Goal: Task Accomplishment & Management: Manage account settings

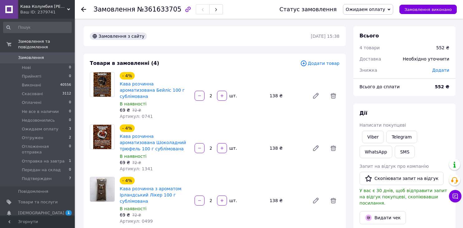
scroll to position [198, 0]
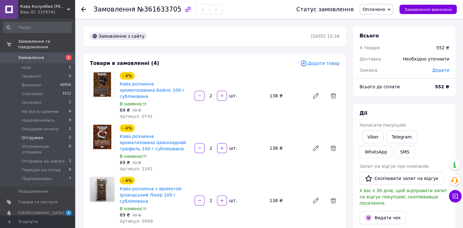
click at [37, 135] on span "Отгружен" at bounding box center [33, 138] width 22 height 6
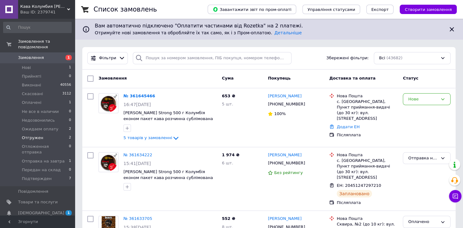
click at [37, 135] on span "Отгружен" at bounding box center [33, 138] width 22 height 6
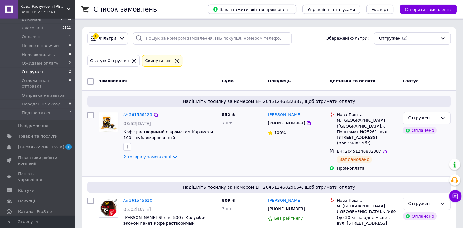
scroll to position [39, 0]
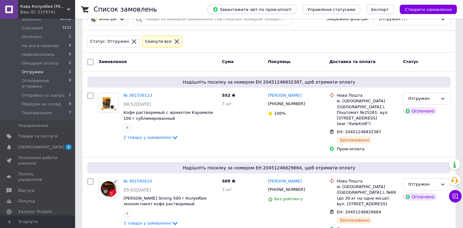
click at [88, 61] on input "checkbox" at bounding box center [90, 62] width 6 height 6
checkbox input "true"
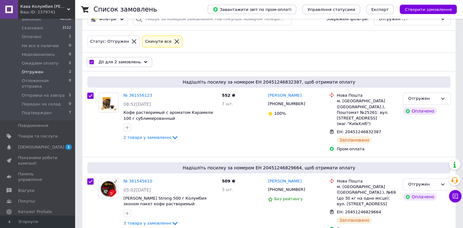
click at [144, 61] on icon at bounding box center [145, 62] width 3 height 3
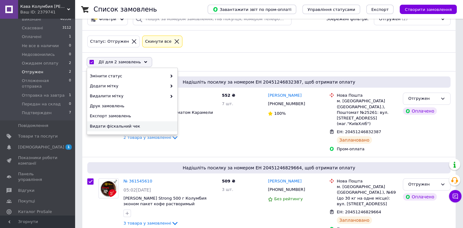
click at [132, 126] on span "Видати фіскальний чек" at bounding box center [131, 127] width 83 height 6
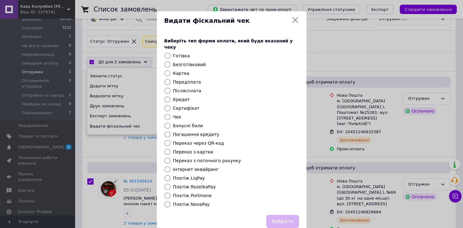
click at [166, 184] on input "Платіж RozetkaPay" at bounding box center [167, 187] width 6 height 6
radio input "true"
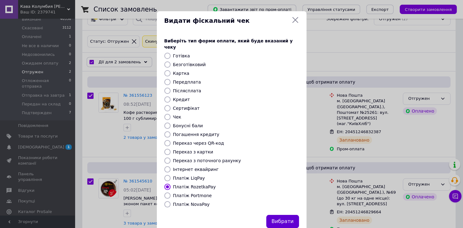
click at [287, 215] on button "Вибрати" at bounding box center [283, 221] width 33 height 13
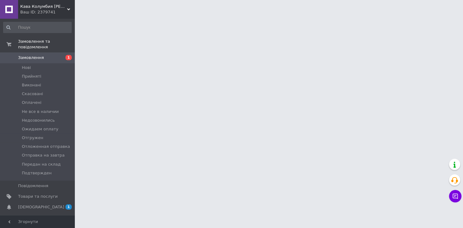
scroll to position [66, 0]
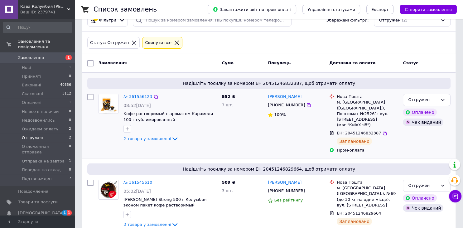
scroll to position [39, 0]
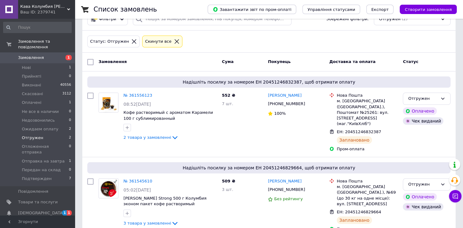
click at [89, 59] on input "checkbox" at bounding box center [90, 62] width 6 height 6
checkbox input "true"
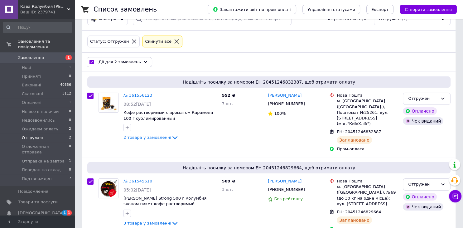
click at [140, 58] on div "Дії для 2 замовлень" at bounding box center [120, 62] width 66 height 10
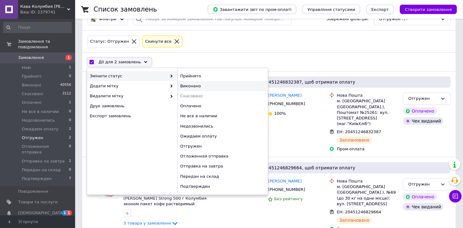
drag, startPoint x: 216, startPoint y: 84, endPoint x: 140, endPoint y: 81, distance: 75.6
click at [215, 84] on div "Виконано" at bounding box center [223, 86] width 91 height 10
checkbox input "false"
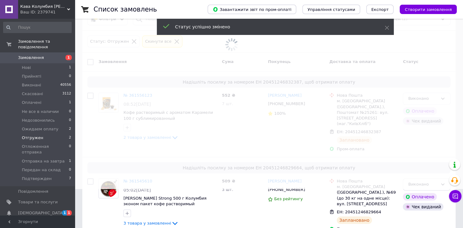
scroll to position [22, 0]
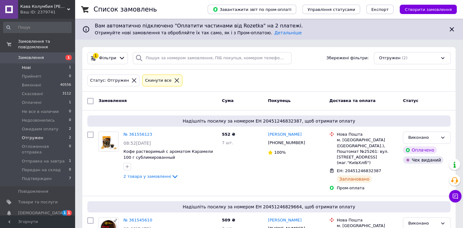
click at [39, 63] on li "Нові 1" at bounding box center [37, 67] width 75 height 9
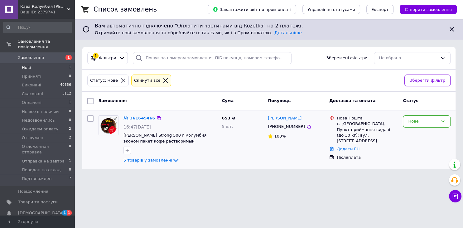
click at [130, 117] on link "№ 361645466" at bounding box center [140, 118] width 32 height 5
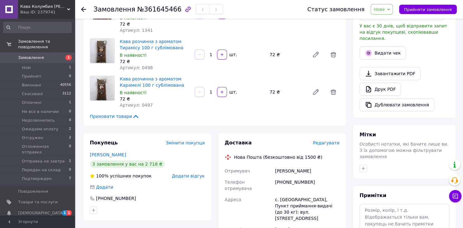
scroll to position [263, 0]
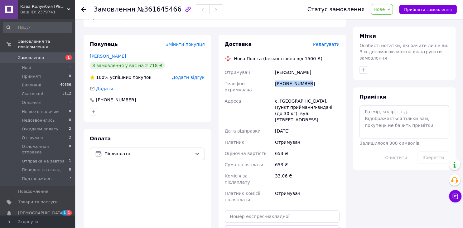
drag, startPoint x: 311, startPoint y: 80, endPoint x: 272, endPoint y: 80, distance: 39.6
click at [272, 79] on div "Отримувач Смаглюк Марія Телефон отримувача +380966045200 Адреса с. Дібрівськ, П…" at bounding box center [283, 136] width 118 height 139
copy div "Телефон отримувача +380966045200"
click at [385, 9] on span "Нове" at bounding box center [379, 9] width 11 height 5
click at [391, 21] on li "Прийнято" at bounding box center [398, 21] width 54 height 9
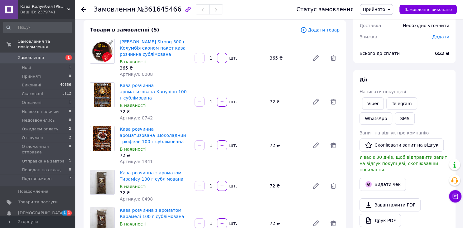
scroll to position [33, 0]
drag, startPoint x: 150, startPoint y: 74, endPoint x: 137, endPoint y: 76, distance: 12.9
click at [137, 76] on div "Артикул: 0008" at bounding box center [155, 75] width 70 height 6
copy span "0008"
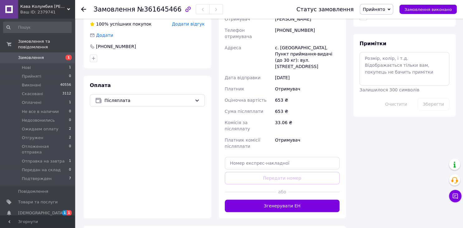
scroll to position [330, 0]
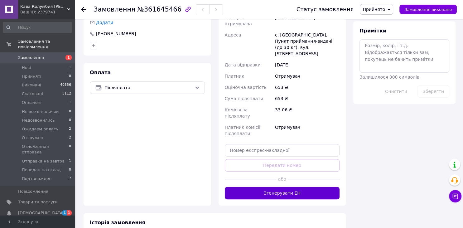
click at [290, 187] on button "Згенерувати ЕН" at bounding box center [282, 193] width 115 height 12
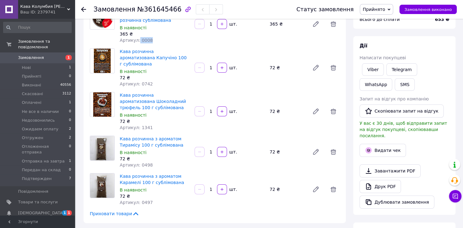
scroll to position [66, 0]
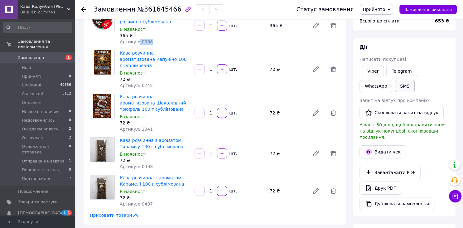
click at [395, 87] on button "SMS" at bounding box center [405, 86] width 20 height 12
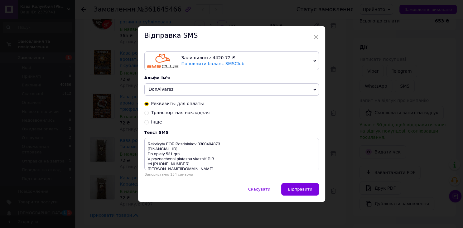
click at [147, 114] on input "Транспортная накладная" at bounding box center [147, 112] width 4 height 4
radio input "true"
radio input "false"
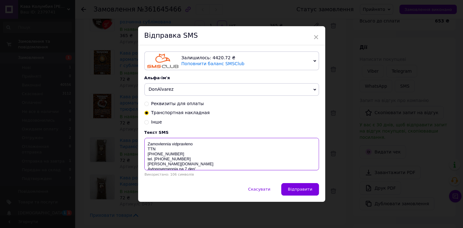
drag, startPoint x: 184, startPoint y: 156, endPoint x: 141, endPoint y: 155, distance: 42.1
click at [145, 155] on textarea "Zamovlennia vidpravleno TTN 59998085274408 tel. 0505793077 don-alvarez.com.ua A…" at bounding box center [232, 154] width 175 height 32
paste textarea "20451247408177"
click at [198, 145] on textarea "Zamovlennia vidpravleno TTN 20451247408177 tel. 0505793077 don-alvarez.com.ua A…" at bounding box center [232, 154] width 175 height 32
type textarea "Zamovlennia vidpravка 15.09 TTN 20451247408177 tel. 0505793077 don-alvarez.com.…"
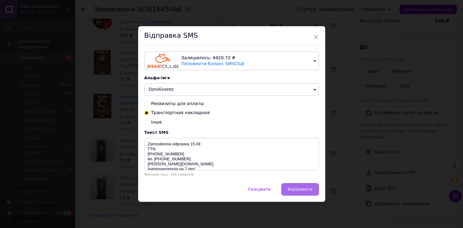
click at [300, 187] on button "Відправити" at bounding box center [300, 189] width 37 height 12
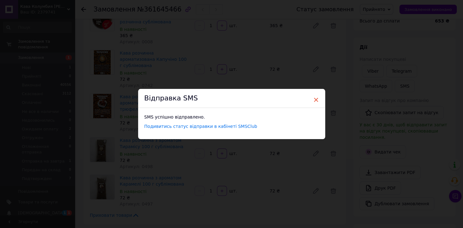
click at [316, 98] on span "×" at bounding box center [317, 100] width 6 height 11
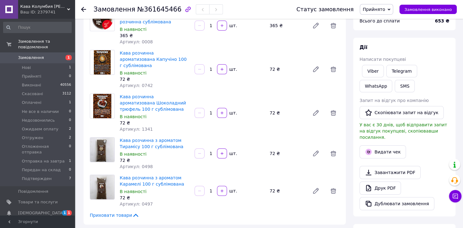
click at [382, 9] on span "Прийнято" at bounding box center [374, 9] width 22 height 5
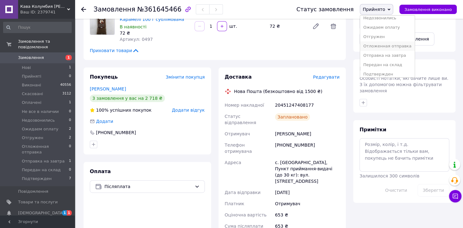
scroll to position [44, 0]
click at [397, 51] on li "Отправка на завтра" at bounding box center [387, 52] width 54 height 9
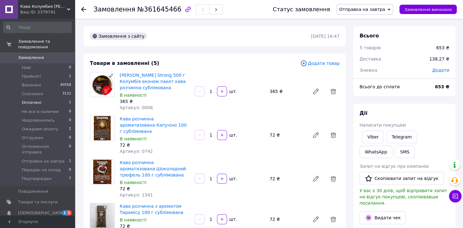
click at [33, 100] on span "Оплачені" at bounding box center [32, 103] width 20 height 6
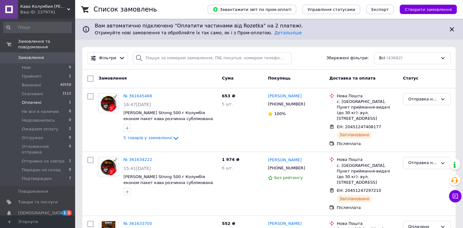
click at [33, 100] on span "Оплачені" at bounding box center [32, 103] width 20 height 6
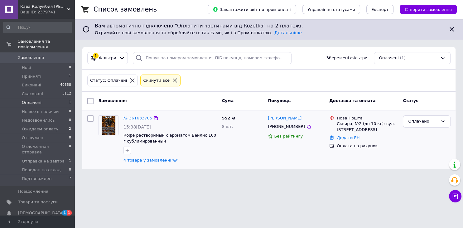
click at [143, 117] on link "№ 361633705" at bounding box center [138, 118] width 29 height 5
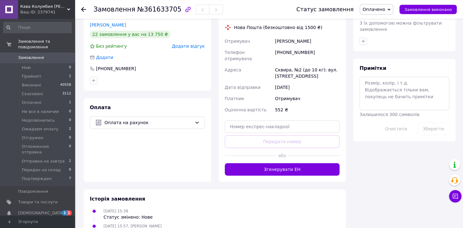
scroll to position [297, 0]
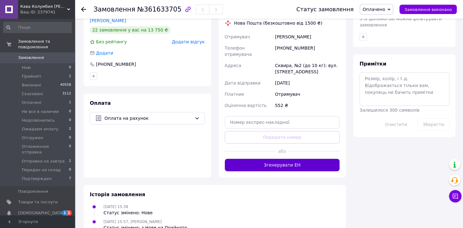
click at [291, 159] on button "Згенерувати ЕН" at bounding box center [282, 165] width 115 height 12
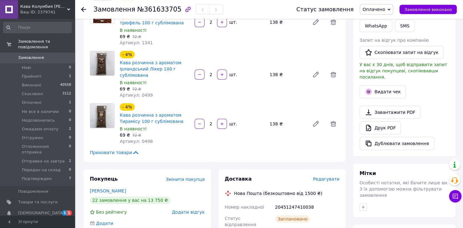
scroll to position [66, 0]
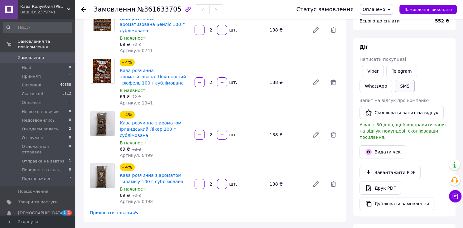
click at [395, 84] on button "SMS" at bounding box center [405, 86] width 20 height 12
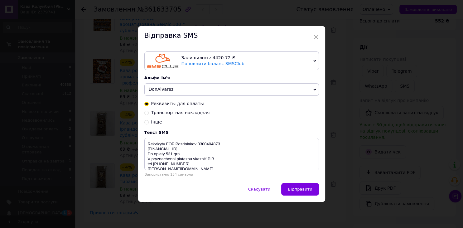
click at [146, 112] on input "Транспортная накладная" at bounding box center [147, 112] width 4 height 4
radio input "true"
radio input "false"
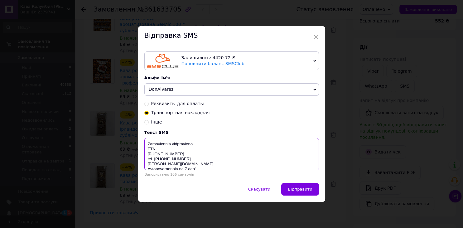
drag, startPoint x: 181, startPoint y: 155, endPoint x: 135, endPoint y: 156, distance: 45.6
click at [145, 156] on textarea "Zamovlennia vidpravleno TTN 59998085274408 tel. 0505793077 don-alvarez.com.ua A…" at bounding box center [232, 154] width 175 height 32
paste textarea "20451247410038"
click at [199, 145] on textarea "Zamovlennia vidpravleno TTN 20451247410038 tel. 0505793077 don-alvarez.com.ua A…" at bounding box center [232, 154] width 175 height 32
type textarea "Zamovlennia vidpravка 15.09 TTN 20451247410038 tel. 0505793077 don-alvarez.com.…"
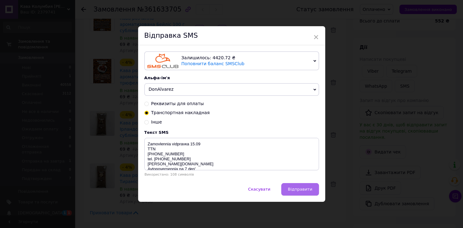
click at [303, 185] on button "Відправити" at bounding box center [300, 189] width 37 height 12
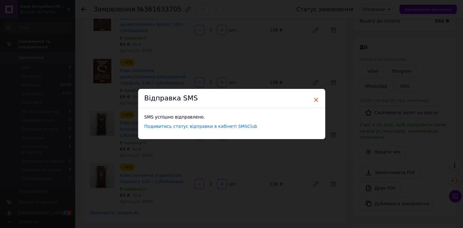
click at [316, 101] on span "×" at bounding box center [317, 100] width 6 height 11
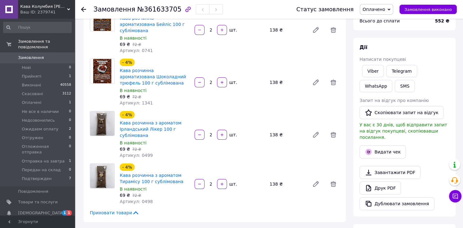
click at [385, 8] on span "Оплачено" at bounding box center [374, 9] width 22 height 5
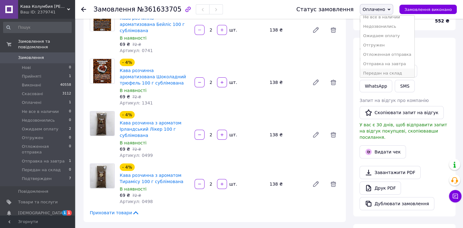
click at [391, 74] on li "Передан на склад" at bounding box center [387, 73] width 54 height 9
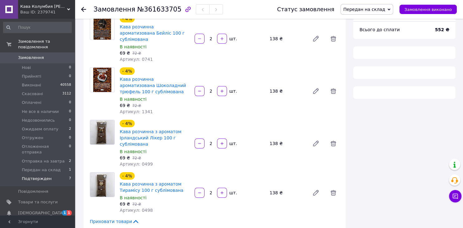
scroll to position [66, 0]
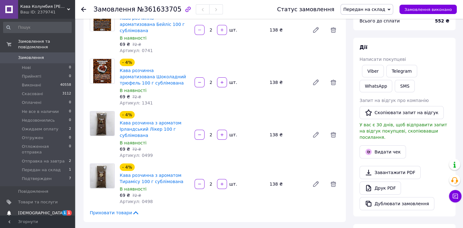
click at [33, 210] on span "[DEMOGRAPHIC_DATA]" at bounding box center [41, 213] width 46 height 6
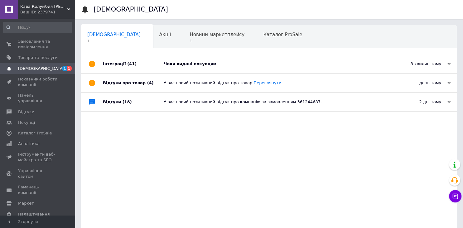
click at [194, 67] on div "Чеки видані покупцям" at bounding box center [276, 64] width 225 height 6
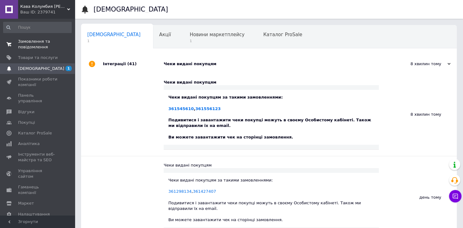
click at [24, 42] on span "Замовлення та повідомлення" at bounding box center [38, 44] width 40 height 11
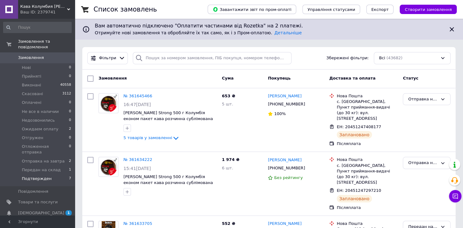
click at [42, 176] on span "Подтвержден" at bounding box center [37, 179] width 30 height 6
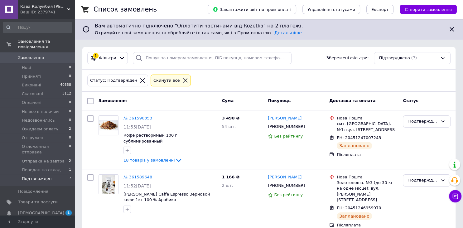
click at [91, 100] on input "checkbox" at bounding box center [90, 101] width 6 height 6
checkbox input "true"
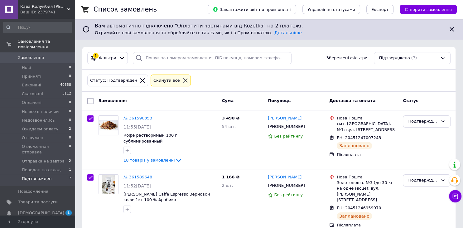
checkbox input "true"
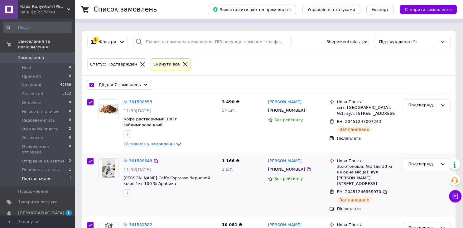
scroll to position [33, 0]
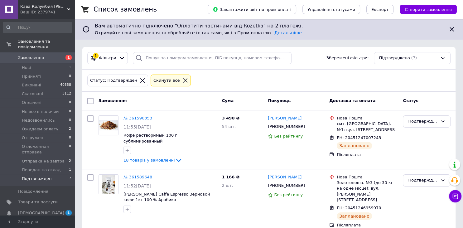
click at [88, 98] on input "checkbox" at bounding box center [90, 101] width 6 height 6
checkbox input "true"
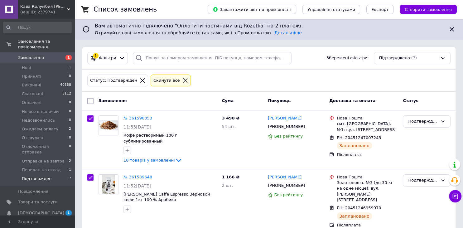
checkbox input "true"
drag, startPoint x: 137, startPoint y: 99, endPoint x: 140, endPoint y: 110, distance: 12.2
click at [138, 99] on div "Дії для 7 замовлень" at bounding box center [120, 101] width 66 height 10
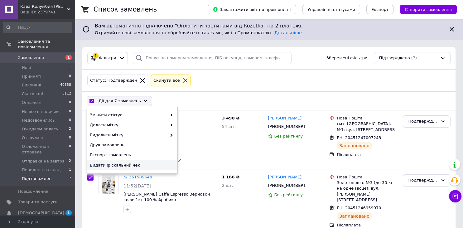
click at [140, 169] on div "Видати фіскальний чек" at bounding box center [132, 165] width 91 height 10
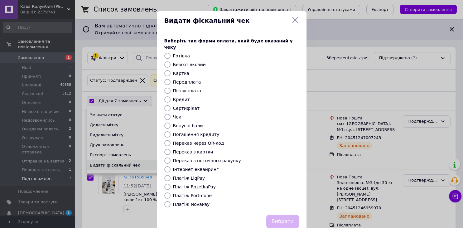
click at [167, 201] on input "Платіж NovaPay" at bounding box center [167, 204] width 6 height 6
radio input "true"
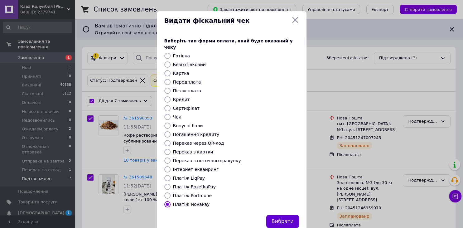
click at [290, 215] on button "Вибрати" at bounding box center [283, 221] width 33 height 13
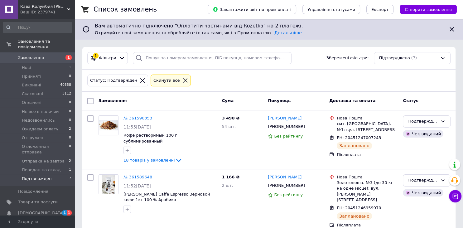
click at [91, 99] on input "checkbox" at bounding box center [90, 101] width 6 height 6
checkbox input "true"
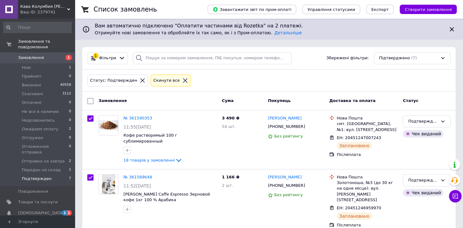
checkbox input "true"
click at [144, 100] on icon at bounding box center [145, 101] width 3 height 3
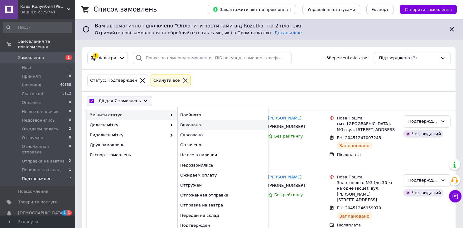
click at [204, 125] on div "Виконано" at bounding box center [223, 125] width 91 height 10
checkbox input "false"
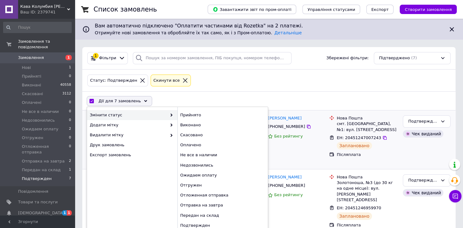
checkbox input "false"
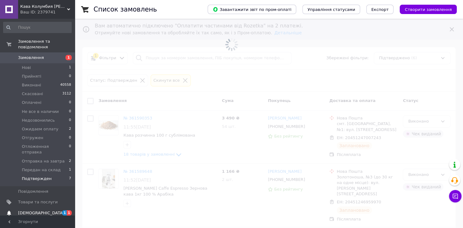
click at [27, 210] on span "[DEMOGRAPHIC_DATA]" at bounding box center [41, 213] width 46 height 6
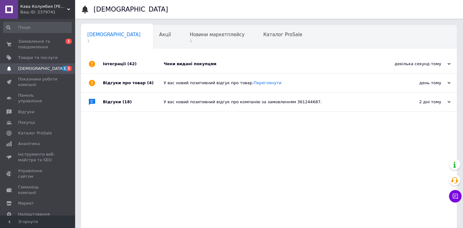
click at [187, 64] on div "Чеки видані покупцям" at bounding box center [276, 64] width 225 height 6
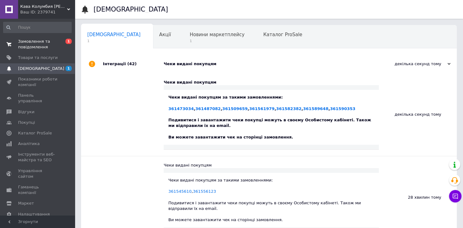
click at [26, 42] on span "Замовлення та повідомлення" at bounding box center [38, 44] width 40 height 11
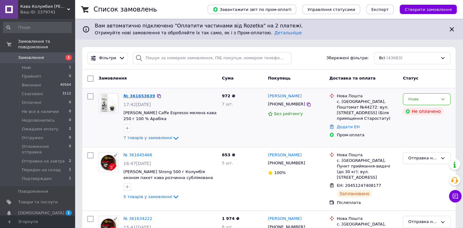
click at [141, 94] on link "№ 361653639" at bounding box center [140, 96] width 32 height 5
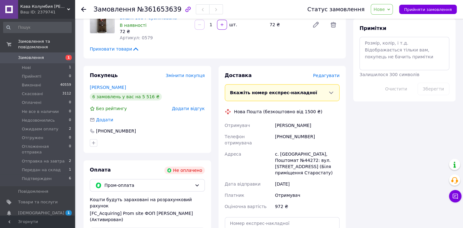
scroll to position [362, 0]
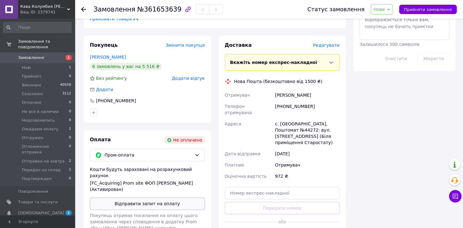
click at [139, 198] on button "Відправити запит на оплату" at bounding box center [147, 204] width 115 height 12
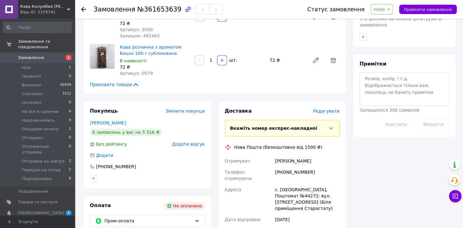
click at [385, 9] on span "Нове" at bounding box center [379, 9] width 11 height 5
click at [391, 24] on li "Прийнято" at bounding box center [398, 21] width 54 height 9
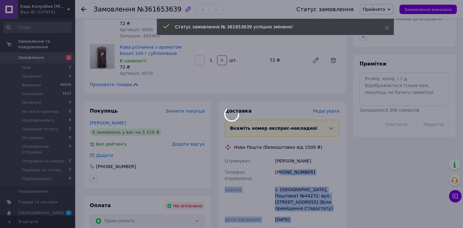
drag, startPoint x: 310, startPoint y: 146, endPoint x: 279, endPoint y: 146, distance: 30.9
click at [279, 146] on body "Кава Колумбия Дон Альварез Ваш ID: 2379741 Сайт Кава Колумбия Дон Альварез Кабі…" at bounding box center [231, 34] width 463 height 663
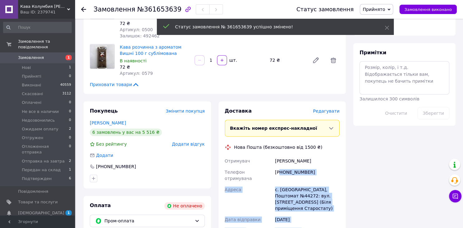
click at [328, 167] on div "[PHONE_NUMBER]" at bounding box center [307, 175] width 67 height 17
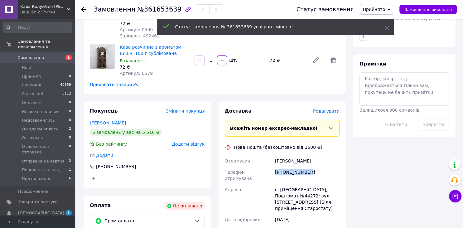
drag, startPoint x: 311, startPoint y: 149, endPoint x: 274, endPoint y: 149, distance: 37.5
click at [274, 167] on div "[PHONE_NUMBER]" at bounding box center [307, 175] width 67 height 17
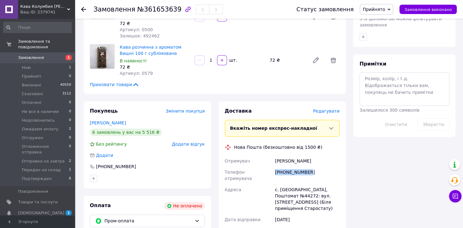
copy div "[PHONE_NUMBER]"
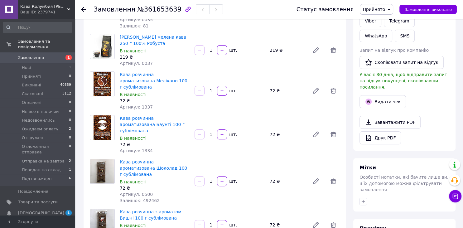
scroll to position [231, 0]
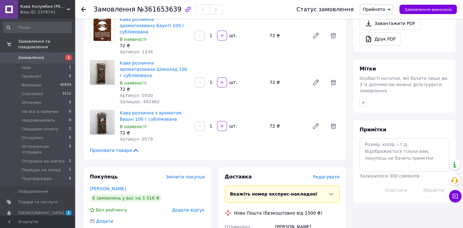
copy div "[PHONE_NUMBER]"
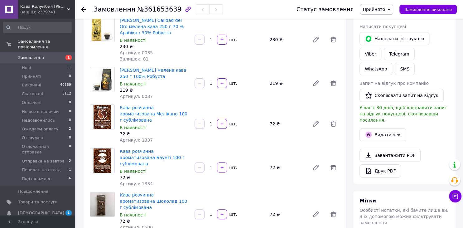
scroll to position [0, 0]
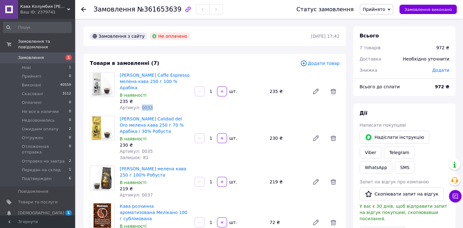
drag, startPoint x: 147, startPoint y: 102, endPoint x: 138, endPoint y: 100, distance: 8.8
click at [138, 105] on div "Артикул: 0033" at bounding box center [155, 108] width 70 height 6
copy span "0033"
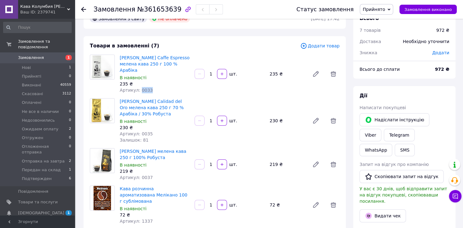
scroll to position [33, 0]
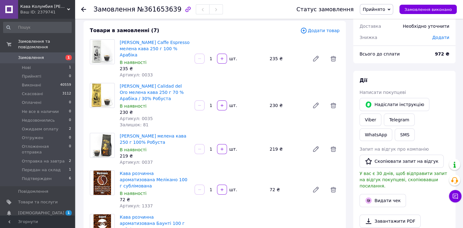
click at [151, 115] on div "Артикул: 0035" at bounding box center [155, 118] width 70 height 6
drag, startPoint x: 149, startPoint y: 112, endPoint x: 137, endPoint y: 112, distance: 12.2
click at [137, 115] on div "Артикул: 0035" at bounding box center [155, 118] width 70 height 6
copy span "0035"
click at [149, 159] on div "Артикул: 0037" at bounding box center [155, 162] width 70 height 6
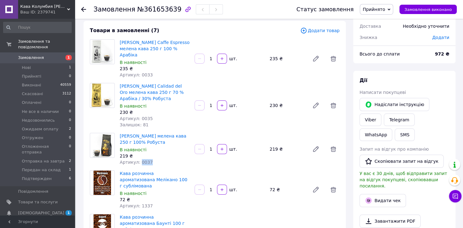
drag, startPoint x: 149, startPoint y: 154, endPoint x: 138, endPoint y: 157, distance: 11.3
click at [138, 159] on div "Артикул: 0037" at bounding box center [155, 162] width 70 height 6
copy span "0037"
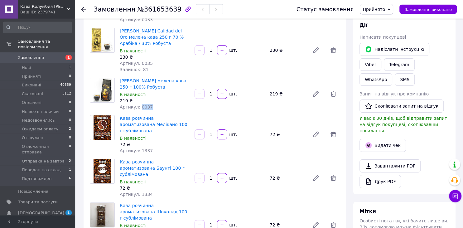
scroll to position [99, 0]
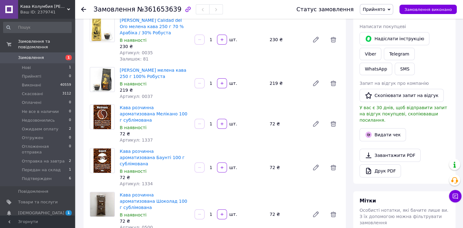
click at [153, 137] on div "Артикул: 1337" at bounding box center [155, 140] width 70 height 6
click at [148, 137] on div "Артикул: 1337" at bounding box center [155, 140] width 70 height 6
click at [147, 137] on div "Артикул: 1337" at bounding box center [155, 140] width 70 height 6
copy span "1337"
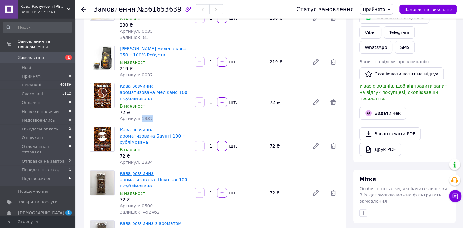
scroll to position [132, 0]
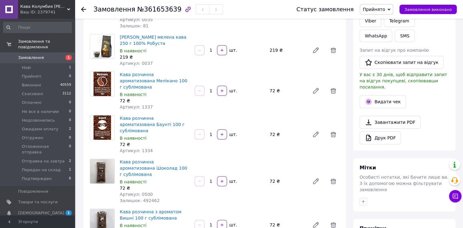
click at [150, 138] on div "Товари в замовленні (7) Додати товар Don Alvarez Caffe Espresso мелена кава 250…" at bounding box center [215, 90] width 262 height 337
drag, startPoint x: 150, startPoint y: 132, endPoint x: 138, endPoint y: 130, distance: 12.0
click at [138, 148] on div "Артикул: 1334" at bounding box center [155, 151] width 70 height 6
copy span "1334"
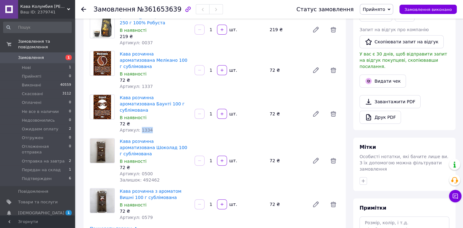
scroll to position [198, 0]
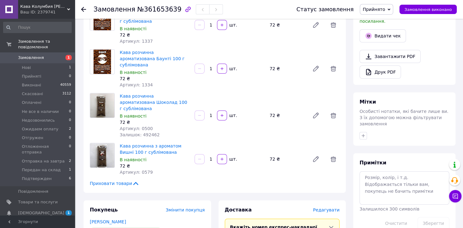
click at [152, 125] on div "Артикул: 0500" at bounding box center [155, 128] width 70 height 6
drag, startPoint x: 150, startPoint y: 102, endPoint x: 139, endPoint y: 103, distance: 11.0
click at [139, 125] on div "Артикул: 0500" at bounding box center [155, 128] width 70 height 6
copy span "0500"
click at [154, 169] on div "Артикул: 0579" at bounding box center [155, 172] width 70 height 6
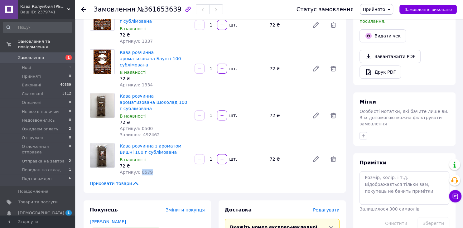
drag, startPoint x: 150, startPoint y: 148, endPoint x: 138, endPoint y: 147, distance: 12.3
click at [138, 169] on div "Артикул: 0579" at bounding box center [155, 172] width 70 height 6
copy span "0579"
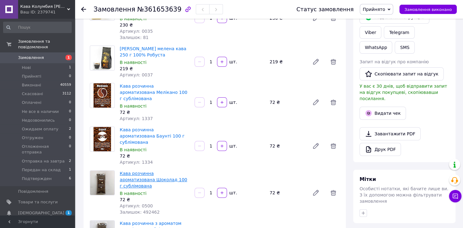
scroll to position [132, 0]
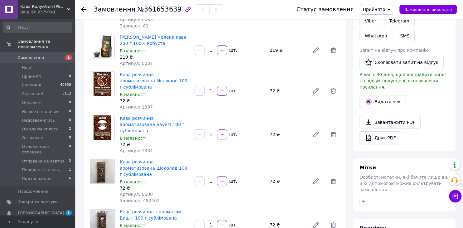
click at [350, 166] on div "Всього 7 товарів 972 ₴ Доставка Необхідно уточнити Знижка Додати Всього до спла…" at bounding box center [405, 217] width 110 height 644
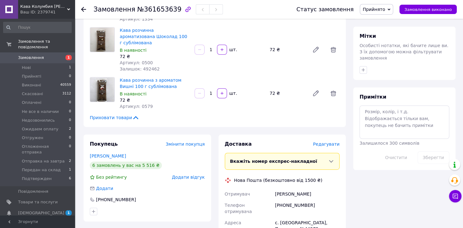
scroll to position [412, 0]
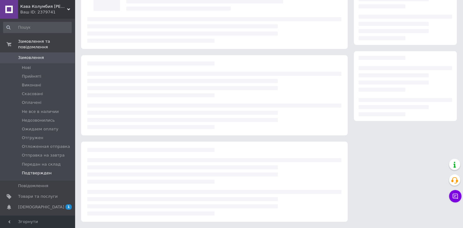
scroll to position [412, 0]
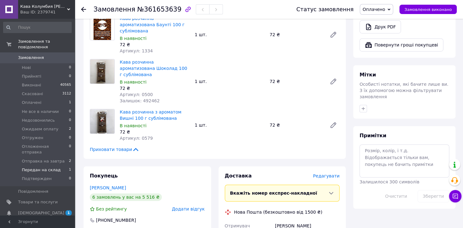
click at [37, 167] on span "Передан на склад" at bounding box center [41, 170] width 39 height 6
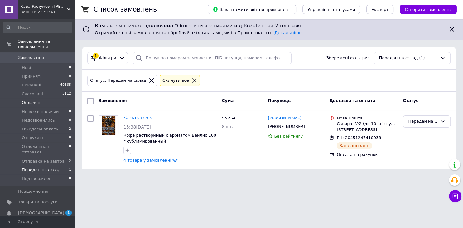
click at [35, 100] on span "Оплачені" at bounding box center [32, 103] width 20 height 6
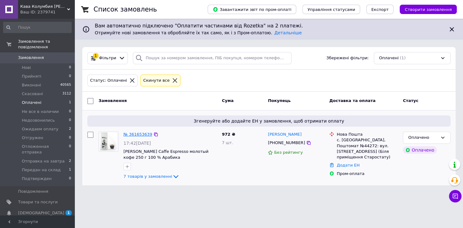
click at [134, 134] on link "№ 361653639" at bounding box center [138, 134] width 29 height 5
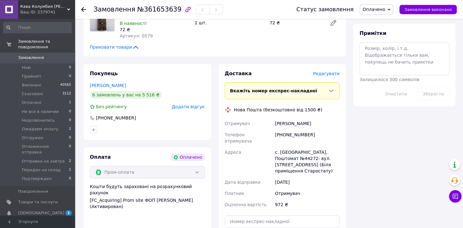
scroll to position [527, 0]
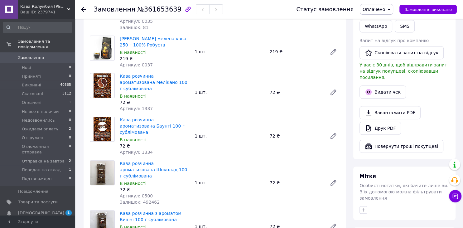
scroll to position [263, 0]
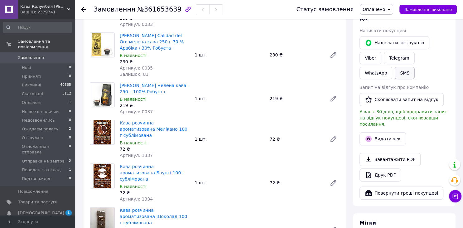
click at [415, 67] on button "SMS" at bounding box center [405, 73] width 20 height 12
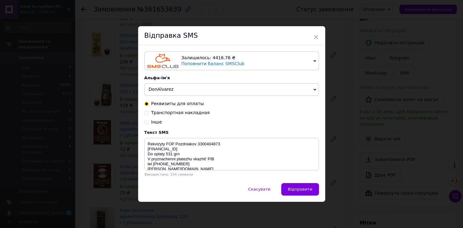
click at [145, 115] on input "Транспортная накладная" at bounding box center [147, 112] width 4 height 4
radio input "true"
radio input "false"
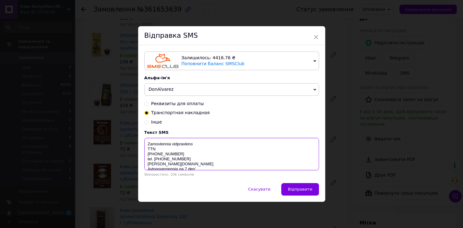
drag, startPoint x: 183, startPoint y: 156, endPoint x: 140, endPoint y: 155, distance: 42.1
click at [145, 155] on textarea "Zamovlennia vidpravleno TTN [PHONE_NUMBER] tel. [PHONE_NUMBER] [PERSON_NAME][DO…" at bounding box center [232, 154] width 175 height 32
paste textarea "20451247434337"
click at [194, 146] on textarea "Zamovlennia vidpravleno TTN [PHONE_NUMBER] tel. [PHONE_NUMBER] [PERSON_NAME][DO…" at bounding box center [232, 154] width 175 height 32
type textarea "Zamovlennia vidpravка 15.09 TTN [PHONE_NUMBER] tel. [PHONE_NUMBER] [PERSON_NAME…"
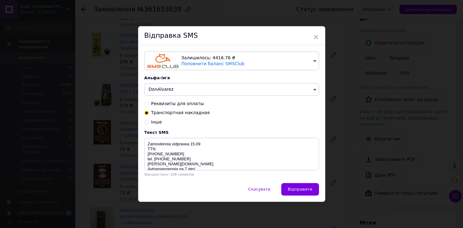
drag, startPoint x: 305, startPoint y: 188, endPoint x: 309, endPoint y: 181, distance: 8.0
click at [305, 188] on span "Відправити" at bounding box center [300, 189] width 24 height 5
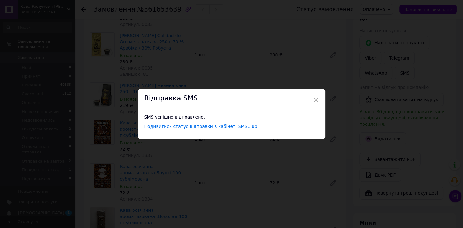
click at [313, 101] on div "Відправка SMS" at bounding box center [231, 98] width 187 height 19
click at [315, 100] on span "×" at bounding box center [317, 100] width 6 height 11
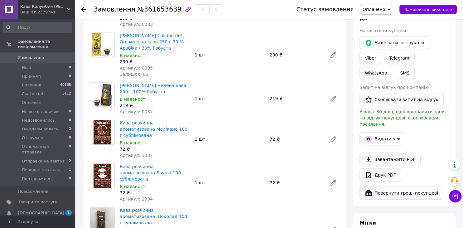
click at [372, 9] on span "Оплачено" at bounding box center [374, 9] width 22 height 5
